Goal: Navigation & Orientation: Find specific page/section

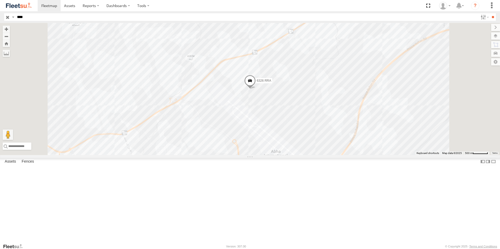
click at [256, 89] on span at bounding box center [250, 82] width 12 height 14
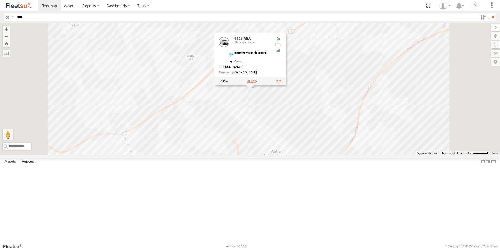
click at [257, 83] on label at bounding box center [252, 82] width 10 height 4
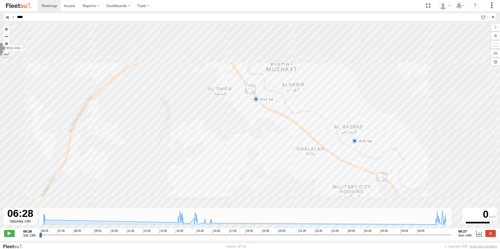
drag, startPoint x: 319, startPoint y: 145, endPoint x: 281, endPoint y: 136, distance: 39.6
click at [281, 136] on div "6326 RRA 06:40 Sat 14:26 Sat 14:42 Sat 14:45 Sat 14:45 Sat 14:46 Sat 14:52 Sat …" at bounding box center [250, 128] width 500 height 211
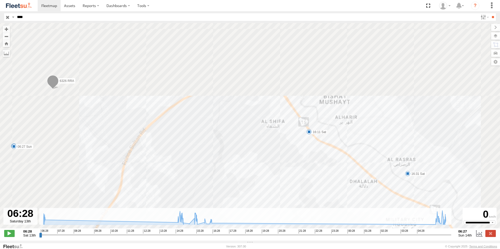
drag, startPoint x: 256, startPoint y: 136, endPoint x: 302, endPoint y: 162, distance: 53.1
click at [322, 178] on div "6326 RRA 06:40 Sat 14:26 Sat 14:42 Sat 14:45 Sat 14:45 Sat 14:46 Sat 14:52 Sat …" at bounding box center [250, 128] width 500 height 211
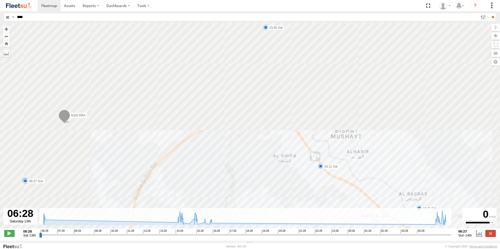
drag, startPoint x: 288, startPoint y: 125, endPoint x: 288, endPoint y: 153, distance: 27.2
click at [288, 153] on div "6326 RRA 06:40 Sat 14:26 Sat 14:42 Sat 14:45 Sat 14:45 Sat 14:46 Sat 14:52 Sat …" at bounding box center [250, 128] width 500 height 211
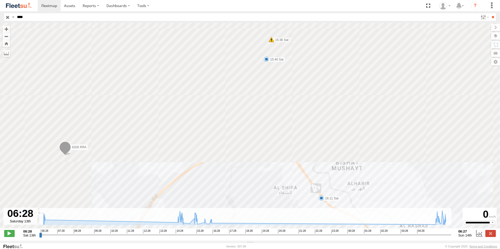
drag, startPoint x: 282, startPoint y: 135, endPoint x: 287, endPoint y: 149, distance: 14.8
click at [286, 150] on div "6326 RRA 06:40 Sat 14:26 Sat 14:42 Sat 14:45 Sat 14:45 Sat 14:46 Sat 14:52 Sat …" at bounding box center [250, 128] width 500 height 211
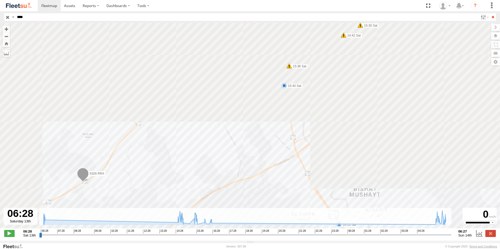
drag, startPoint x: 269, startPoint y: 134, endPoint x: 280, endPoint y: 145, distance: 15.9
click at [280, 145] on div "6326 RRA 06:40 Sat 14:26 Sat 14:42 Sat 14:45 Sat 14:45 Sat 14:46 Sat 14:52 Sat …" at bounding box center [250, 128] width 500 height 211
drag, startPoint x: 242, startPoint y: 130, endPoint x: 284, endPoint y: 124, distance: 43.1
click at [284, 124] on div "6326 RRA 06:40 Sat 14:26 Sat 14:42 Sat 14:45 Sat 14:45 Sat 14:46 Sat 14:52 Sat …" at bounding box center [250, 128] width 500 height 211
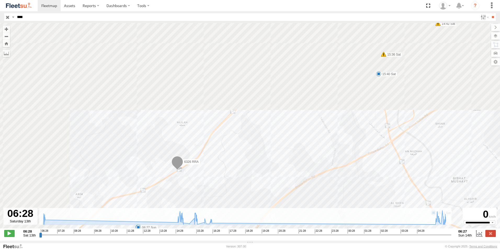
drag, startPoint x: 227, startPoint y: 123, endPoint x: 239, endPoint y: 107, distance: 20.5
click at [240, 103] on div "6326 RRA 06:40 Sat 14:26 Sat 14:42 Sat 14:45 Sat 14:45 Sat 14:46 Sat 14:52 Sat …" at bounding box center [250, 128] width 500 height 211
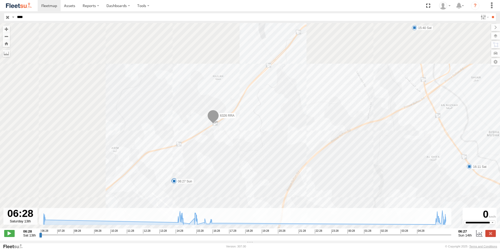
drag, startPoint x: 239, startPoint y: 120, endPoint x: 242, endPoint y: 115, distance: 5.4
click at [242, 115] on div "6326 RRA 06:40 Sat 14:26 Sat 14:42 Sat 14:45 Sat 14:45 Sat 14:46 Sat 14:52 Sat …" at bounding box center [250, 128] width 500 height 211
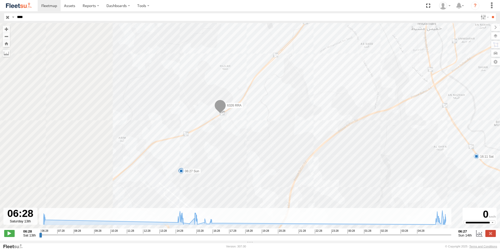
click at [185, 176] on div "6326 RRA 06:40 Sat 14:26 Sat 14:42 Sat 14:45 Sat 14:45 Sat 14:46 Sat 14:52 Sat …" at bounding box center [250, 128] width 500 height 211
click at [243, 132] on div "6326 RRA 06:40 Sat 14:26 Sat 14:42 Sat 14:45 Sat 14:45 Sat 14:46 Sat 14:52 Sat …" at bounding box center [250, 128] width 500 height 211
click at [184, 177] on div "6326 RRA 06:40 Sat 14:26 Sat 14:42 Sat 14:45 Sat 14:45 Sat 14:46 Sat 14:52 Sat …" at bounding box center [250, 128] width 500 height 211
click at [151, 178] on div "6326 RRA 06:40 Sat 14:26 Sat 14:42 Sat 14:45 Sat 14:45 Sat 14:46 Sat 14:52 Sat …" at bounding box center [250, 128] width 500 height 211
click at [229, 138] on div "6326 RRA 06:40 Sat 14:26 Sat 14:42 Sat 14:45 Sat 14:45 Sat 14:46 Sat 14:52 Sat …" at bounding box center [250, 128] width 500 height 211
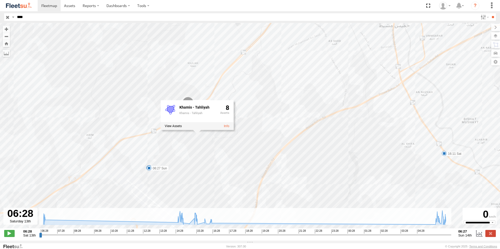
drag, startPoint x: 398, startPoint y: 126, endPoint x: 338, endPoint y: 117, distance: 60.0
click at [338, 117] on div "6326 RRA 06:40 Sat 14:26 Sat 14:42 Sat 14:45 Sat 14:45 Sat 14:46 Sat 14:52 Sat …" at bounding box center [250, 128] width 500 height 211
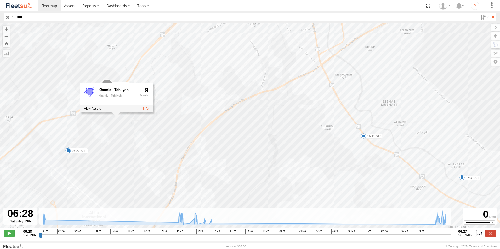
drag, startPoint x: 376, startPoint y: 141, endPoint x: 341, endPoint y: 115, distance: 43.3
click at [343, 120] on div "6326 RRA 06:40 Sat 14:26 Sat 14:42 Sat 14:45 Sat 14:45 Sat 14:46 Sat 14:52 Sat …" at bounding box center [250, 128] width 500 height 211
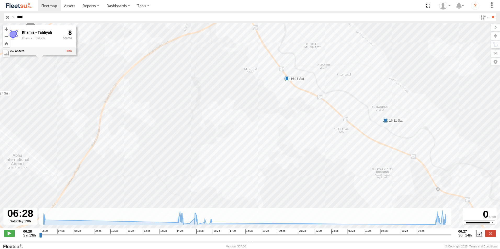
drag, startPoint x: 362, startPoint y: 135, endPoint x: 346, endPoint y: 128, distance: 17.8
click at [350, 130] on div "6326 RRA 06:40 Sat 14:26 Sat 14:42 Sat 14:45 Sat 14:45 Sat 14:46 Sat 14:52 Sat …" at bounding box center [250, 128] width 500 height 211
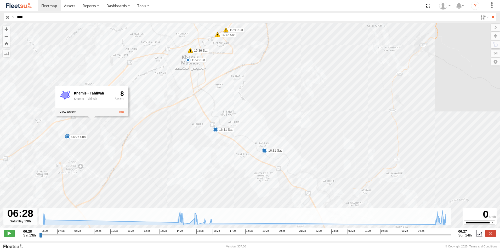
drag, startPoint x: 200, startPoint y: 92, endPoint x: 197, endPoint y: 110, distance: 18.6
click at [198, 110] on div "6326 RRA 06:40 Sat 14:26 Sat 14:42 Sat 14:45 Sat 14:45 Sat 14:46 Sat 14:52 Sat …" at bounding box center [250, 128] width 500 height 211
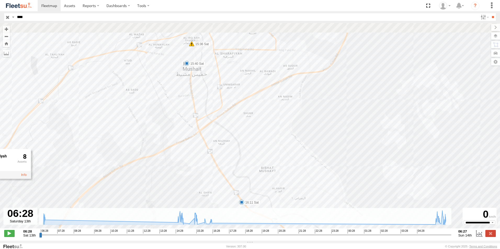
drag, startPoint x: 193, startPoint y: 139, endPoint x: 203, endPoint y: 155, distance: 18.3
click at [203, 155] on div "6326 RRA 06:40 Sat 14:26 Sat 14:42 Sat 14:45 Sat 14:45 Sat 14:46 Sat 14:52 Sat …" at bounding box center [250, 128] width 500 height 211
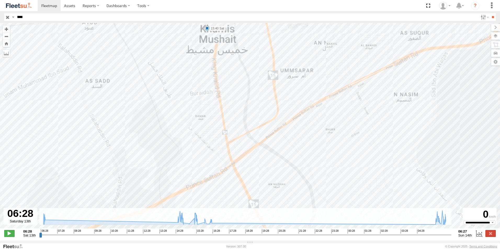
drag, startPoint x: 210, startPoint y: 180, endPoint x: 215, endPoint y: 185, distance: 7.2
click at [215, 185] on div "6326 RRA 06:40 Sat 14:26 Sat 14:42 Sat 14:45 Sat 14:45 Sat 14:46 Sat 14:52 Sat …" at bounding box center [250, 128] width 500 height 211
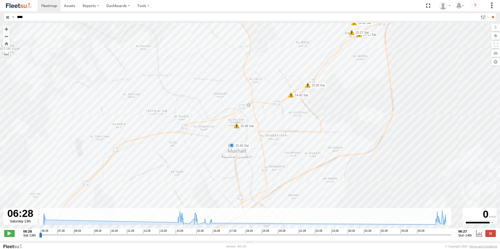
drag, startPoint x: 258, startPoint y: 136, endPoint x: 253, endPoint y: 156, distance: 20.1
click at [253, 156] on div "6326 RRA 06:40 Sat 14:26 Sat 14:42 Sat 14:45 Sat 14:45 Sat 14:46 Sat 14:52 Sat …" at bounding box center [250, 128] width 500 height 211
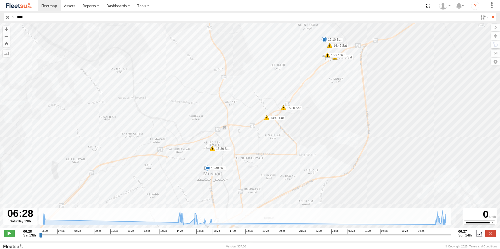
drag, startPoint x: 324, startPoint y: 166, endPoint x: 281, endPoint y: 189, distance: 49.1
click at [287, 188] on div "6326 RRA 06:40 Sat 14:26 Sat 14:42 Sat 14:45 Sat 14:45 Sat 14:46 Sat 14:52 Sat …" at bounding box center [250, 128] width 500 height 211
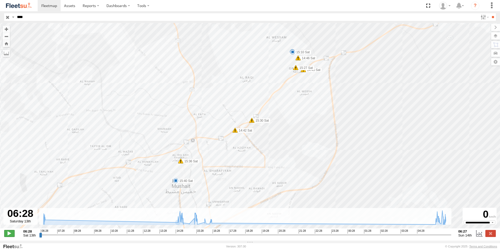
click at [7, 235] on span at bounding box center [9, 233] width 10 height 7
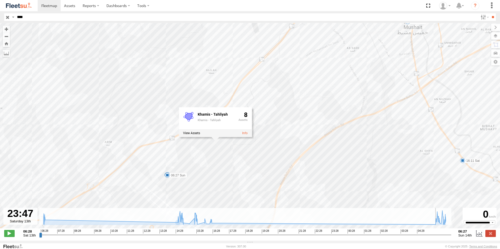
click at [336, 237] on input "range" at bounding box center [245, 235] width 412 height 5
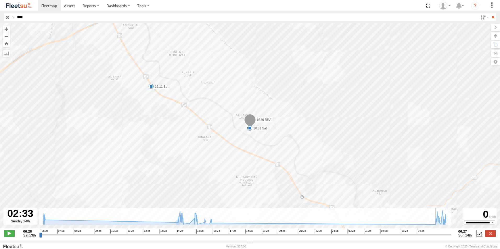
click at [383, 237] on input "range" at bounding box center [245, 235] width 412 height 5
click at [393, 237] on input "range" at bounding box center [245, 235] width 412 height 5
click at [403, 238] on input "range" at bounding box center [245, 235] width 412 height 5
click at [269, 237] on input "range" at bounding box center [245, 235] width 412 height 5
click at [243, 237] on input "range" at bounding box center [245, 235] width 412 height 5
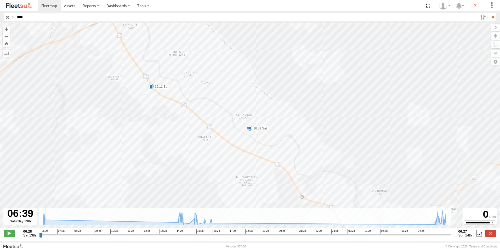
click at [43, 238] on input "range" at bounding box center [245, 235] width 412 height 5
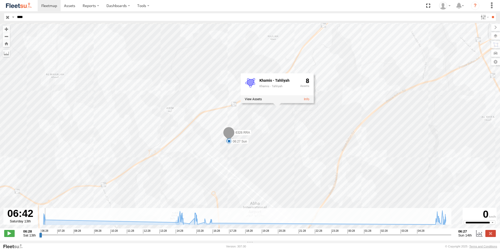
drag, startPoint x: 288, startPoint y: 136, endPoint x: 262, endPoint y: 153, distance: 31.4
click at [262, 153] on div "6326 RRA 06:40 Sat 14:26 Sat 14:42 Sat 14:45 Sat 14:45 Sat 14:46 Sat 14:52 Sat …" at bounding box center [250, 128] width 500 height 211
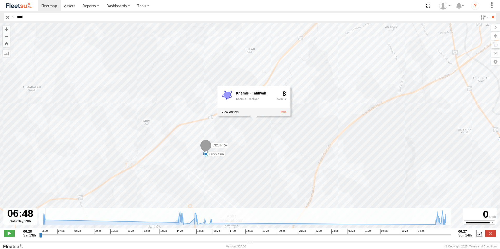
drag, startPoint x: 266, startPoint y: 138, endPoint x: 238, endPoint y: 153, distance: 31.2
click at [239, 152] on div "6326 RRA 06:40 Sat 14:26 Sat 14:42 Sat 14:45 Sat 14:45 Sat 14:46 Sat 14:52 Sat …" at bounding box center [250, 128] width 500 height 211
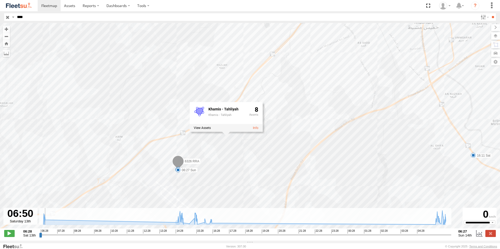
drag, startPoint x: 261, startPoint y: 136, endPoint x: 242, endPoint y: 146, distance: 20.6
click at [244, 145] on div "6326 RRA 06:40 Sat 14:26 Sat 14:42 Sat 14:45 Sat 14:45 Sat 14:46 Sat 14:52 Sat …" at bounding box center [250, 128] width 500 height 211
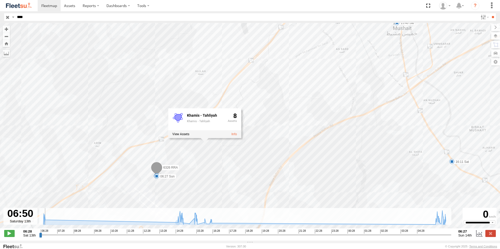
drag, startPoint x: 270, startPoint y: 140, endPoint x: 253, endPoint y: 144, distance: 17.1
click at [253, 144] on div "6326 RRA 06:40 Sat 14:26 Sat 14:42 Sat 14:45 Sat 14:45 Sat 14:46 Sat 14:52 Sat …" at bounding box center [250, 128] width 500 height 211
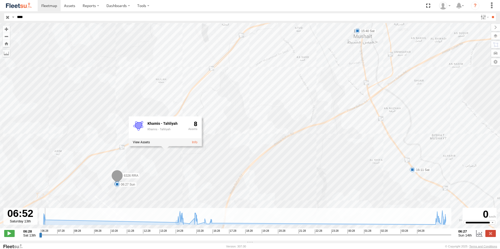
drag, startPoint x: 271, startPoint y: 138, endPoint x: 261, endPoint y: 140, distance: 9.6
click at [262, 140] on div "6326 RRA 06:40 Sat 14:26 Sat 14:42 Sat 14:45 Sat 14:45 Sat 14:46 Sat 14:52 Sat …" at bounding box center [250, 128] width 500 height 211
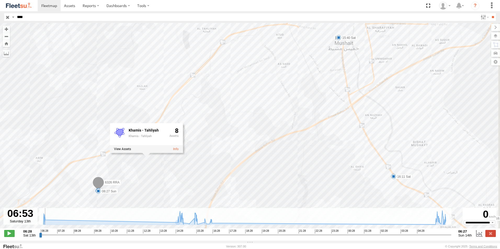
drag, startPoint x: 261, startPoint y: 140, endPoint x: 239, endPoint y: 151, distance: 24.1
click at [239, 151] on div "6326 RRA 06:40 Sat 14:26 Sat 14:42 Sat 14:45 Sat 14:45 Sat 14:46 Sat 14:52 Sat …" at bounding box center [250, 128] width 500 height 211
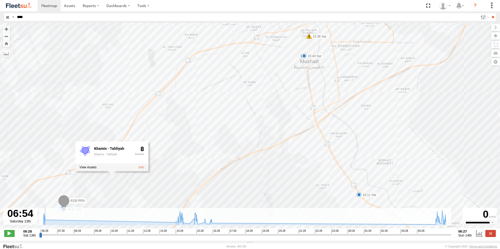
drag, startPoint x: 264, startPoint y: 128, endPoint x: 257, endPoint y: 134, distance: 9.1
click at [258, 134] on div "6326 RRA 06:40 Sat 14:26 Sat 14:42 Sat 14:45 Sat 14:45 Sat 14:46 Sat 14:52 Sat …" at bounding box center [250, 128] width 500 height 211
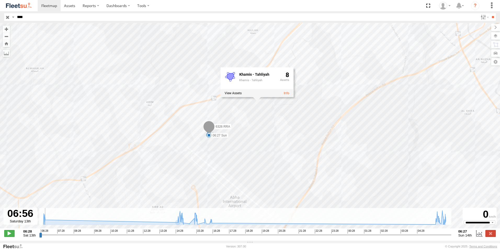
drag, startPoint x: 308, startPoint y: 133, endPoint x: 238, endPoint y: 143, distance: 70.8
click at [238, 143] on div "6326 RRA 06:40 Sat 14:26 Sat 14:42 Sat 14:45 Sat 14:45 Sat 14:46 Sat 14:52 Sat …" at bounding box center [250, 128] width 500 height 211
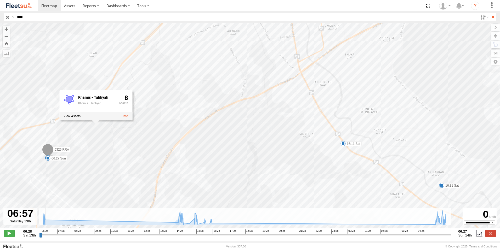
drag, startPoint x: 256, startPoint y: 144, endPoint x: 251, endPoint y: 146, distance: 6.0
click at [251, 146] on div "6326 RRA 06:40 Sat 14:26 Sat 14:42 Sat 14:45 Sat 14:45 Sat 14:46 Sat 14:52 Sat …" at bounding box center [250, 128] width 500 height 211
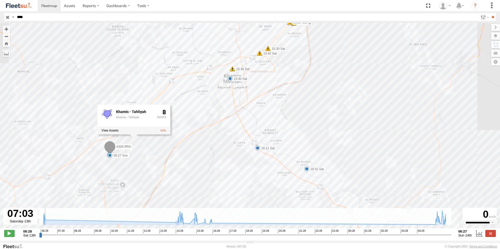
drag, startPoint x: 422, startPoint y: 153, endPoint x: 184, endPoint y: 161, distance: 238.3
click at [184, 161] on div "6326 RRA 06:40 Sat 14:26 Sat 14:42 Sat 14:45 Sat 14:45 Sat 14:46 Sat 14:52 Sat …" at bounding box center [250, 128] width 500 height 211
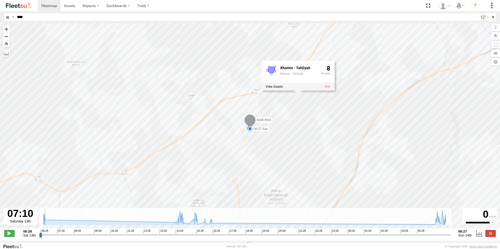
click at [299, 104] on div "6326 RRA 06:40 Sat 14:26 Sat 14:42 Sat 14:45 Sat 14:45 Sat 14:46 Sat 14:52 Sat …" at bounding box center [250, 128] width 500 height 211
click at [327, 69] on div "Khamis - Tahliyah Khamis - Tahliyah 8" at bounding box center [299, 72] width 73 height 22
click at [330, 87] on link at bounding box center [328, 87] width 5 height 4
type input "**********"
